Goal: Find specific page/section: Find specific page/section

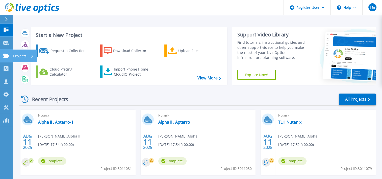
click at [4, 61] on link "Projects Projects" at bounding box center [6, 55] width 13 height 13
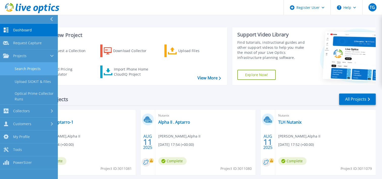
click at [26, 70] on link "Search Projects" at bounding box center [28, 68] width 57 height 13
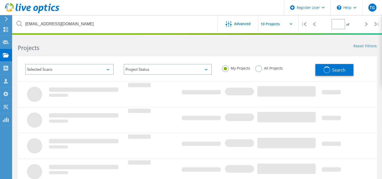
type input "1"
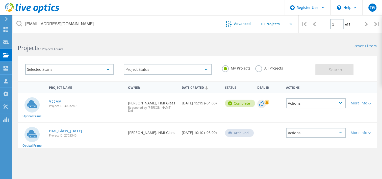
click at [57, 102] on link "VEEAM" at bounding box center [55, 101] width 13 height 4
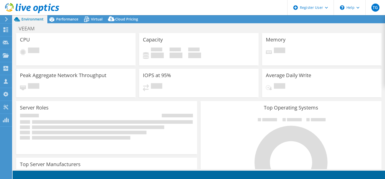
select select "USD"
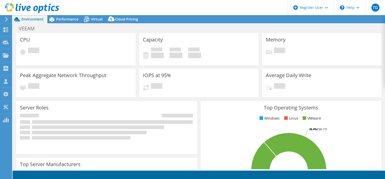
click at [108, 6] on header "TG Dell User [PERSON_NAME] [PERSON_NAME][EMAIL_ADDRESS][PERSON_NAME][DOMAIN_NAM…" at bounding box center [192, 7] width 385 height 15
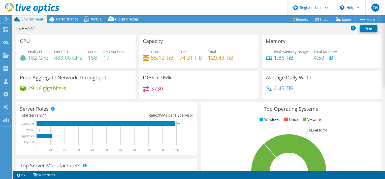
click at [143, 41] on h3 "Capacity" at bounding box center [153, 41] width 20 height 6
